Goal: Find specific page/section

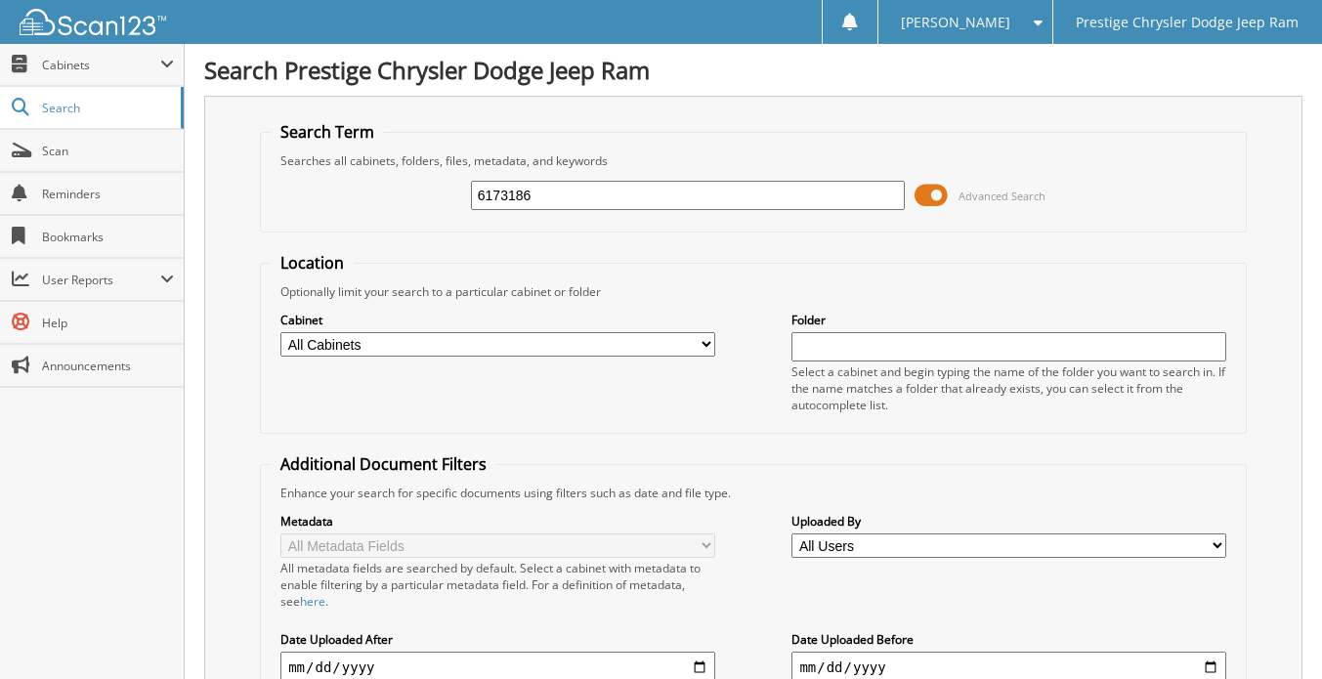
type input "6173186"
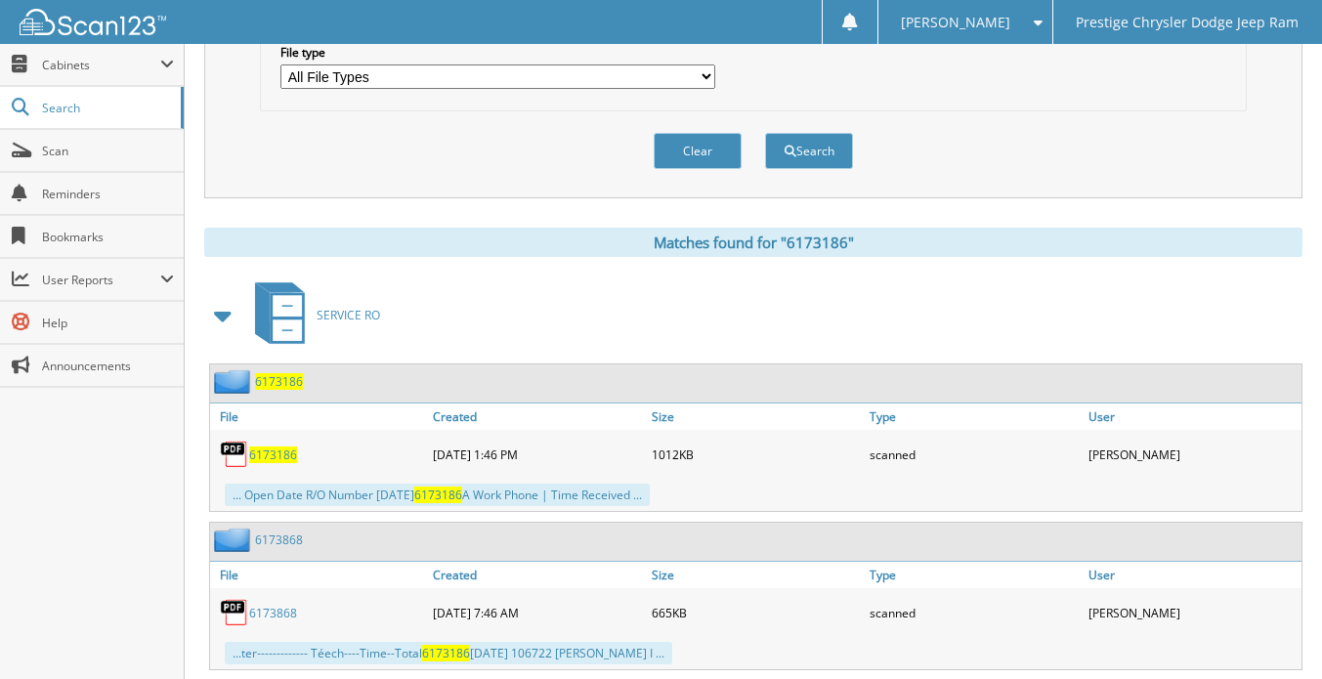
scroll to position [684, 0]
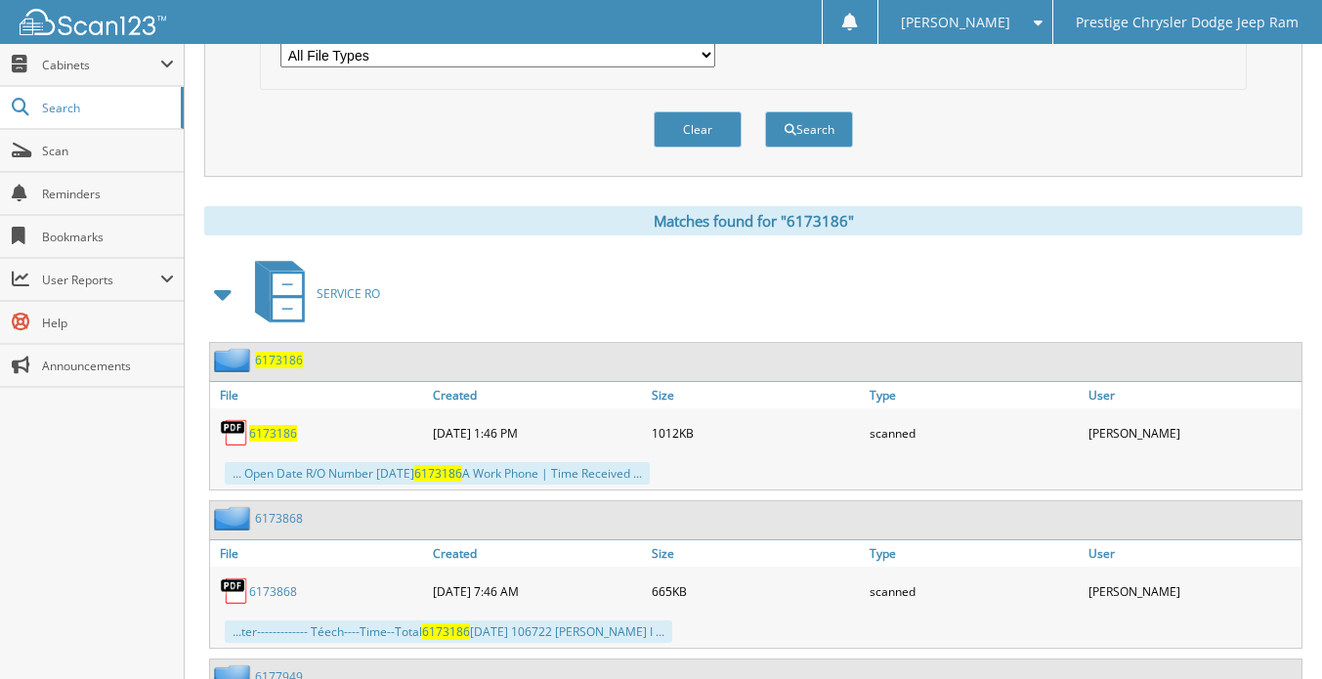
click at [282, 425] on span "6173186" at bounding box center [273, 433] width 48 height 17
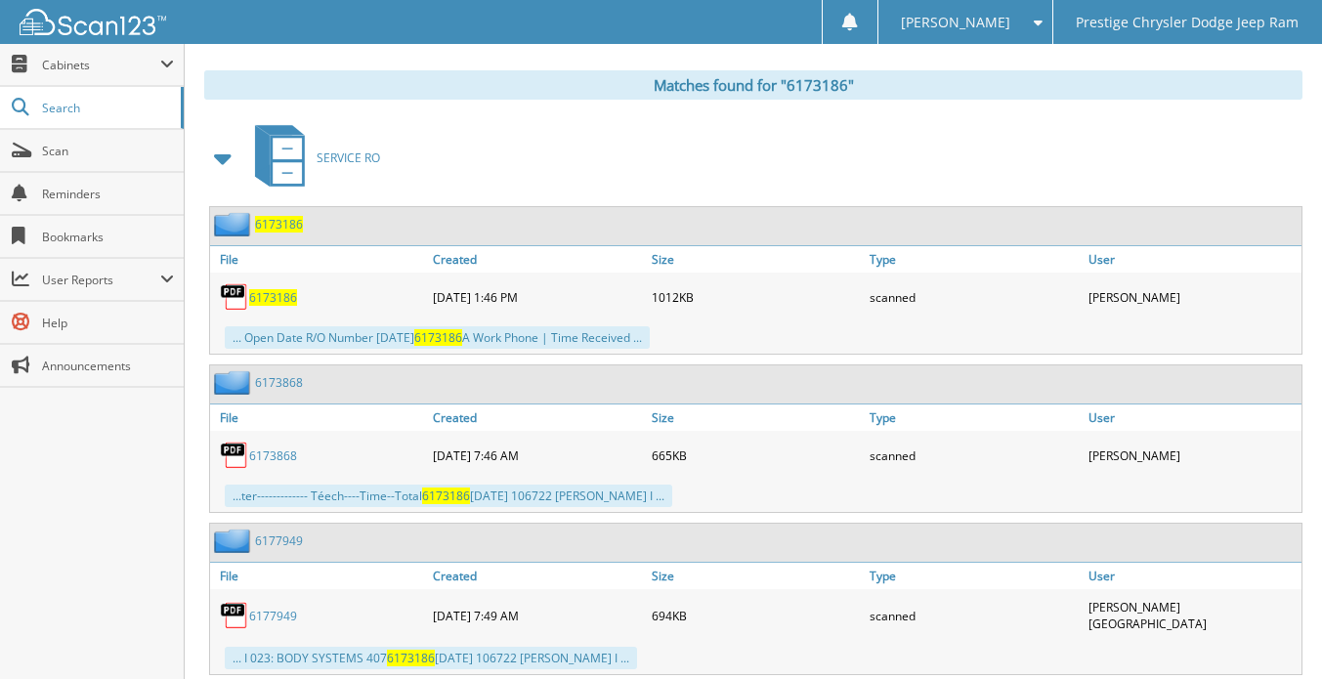
scroll to position [857, 0]
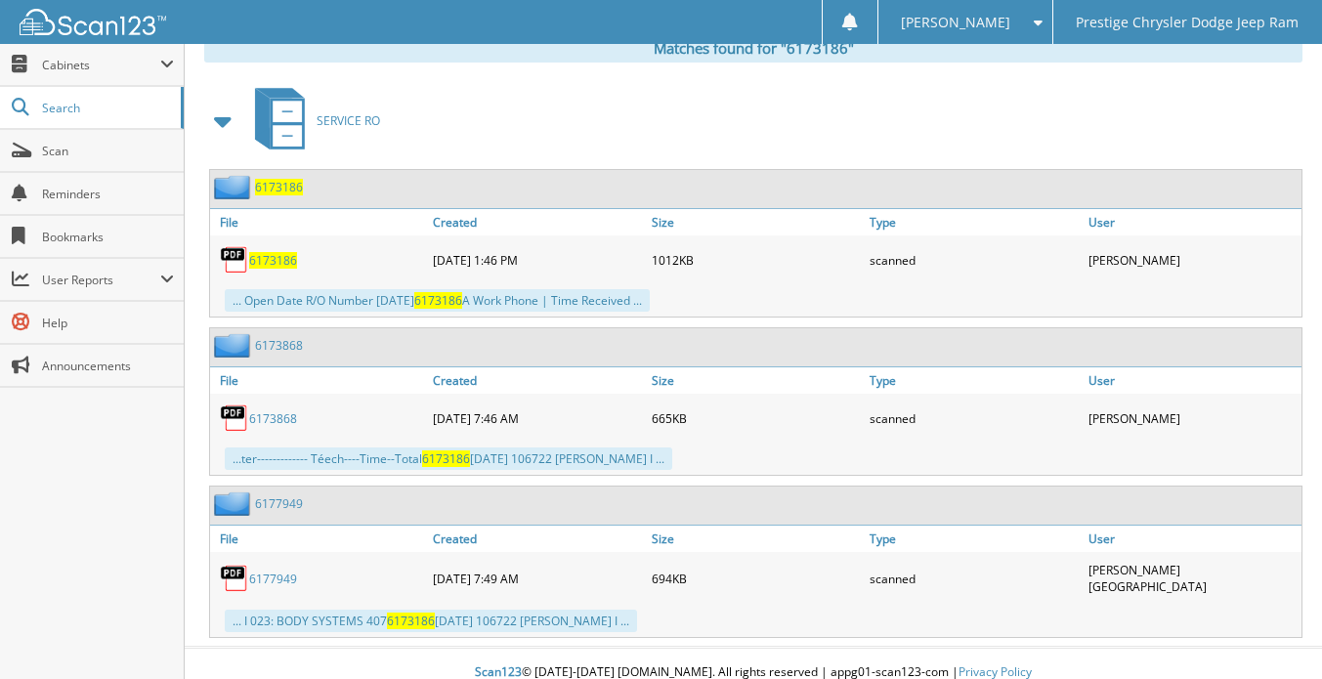
click at [280, 571] on link "6177949" at bounding box center [273, 579] width 48 height 17
